Goal: Task Accomplishment & Management: Manage account settings

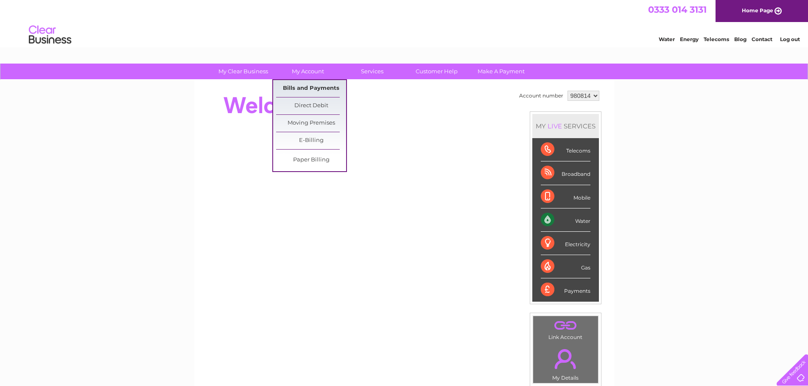
click at [310, 84] on link "Bills and Payments" at bounding box center [311, 88] width 70 height 17
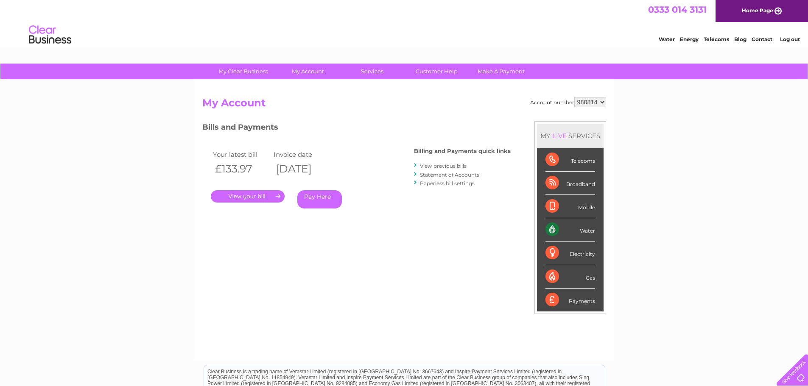
click at [221, 199] on link "." at bounding box center [248, 196] width 74 height 12
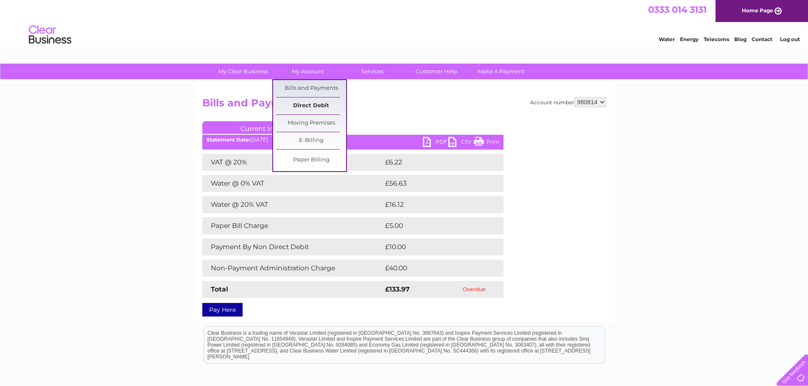
click at [313, 105] on link "Direct Debit" at bounding box center [311, 106] width 70 height 17
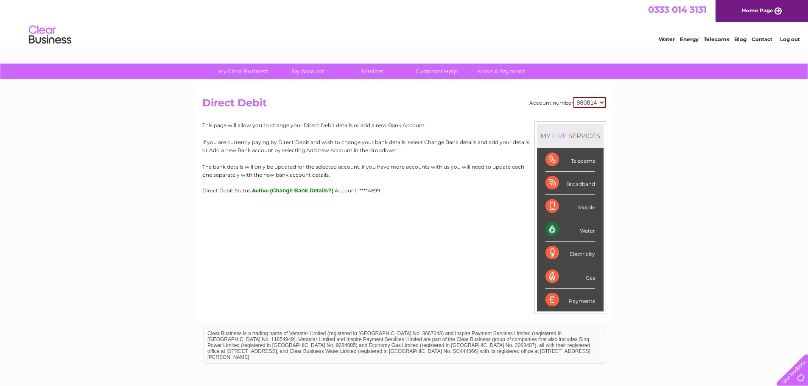
click at [122, 167] on div "My Clear Business Login Details My Details My Preferences Link Account My Accou…" at bounding box center [404, 266] width 808 height 404
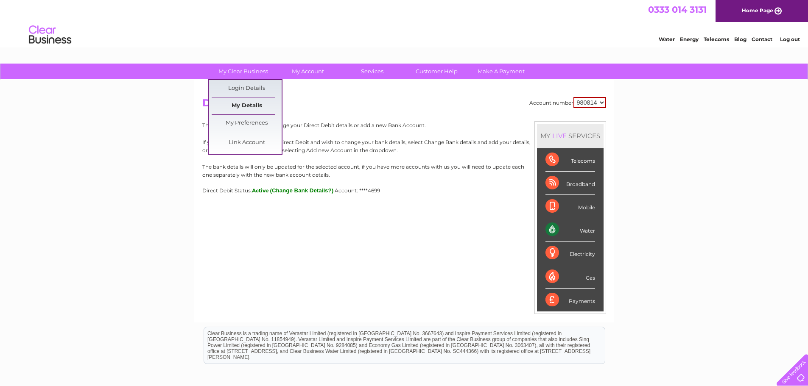
click at [242, 104] on link "My Details" at bounding box center [247, 106] width 70 height 17
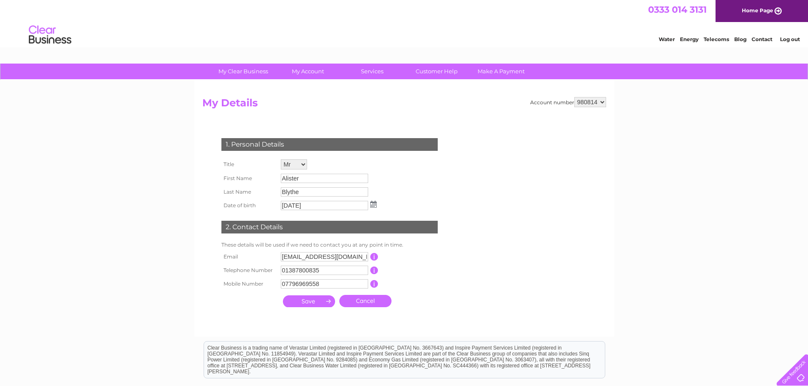
click at [600, 103] on select "980814" at bounding box center [590, 102] width 32 height 10
click at [630, 101] on div "My Clear Business Login Details My Details My Preferences Link Account My Accou…" at bounding box center [404, 273] width 808 height 419
